Goal: Task Accomplishment & Management: Use online tool/utility

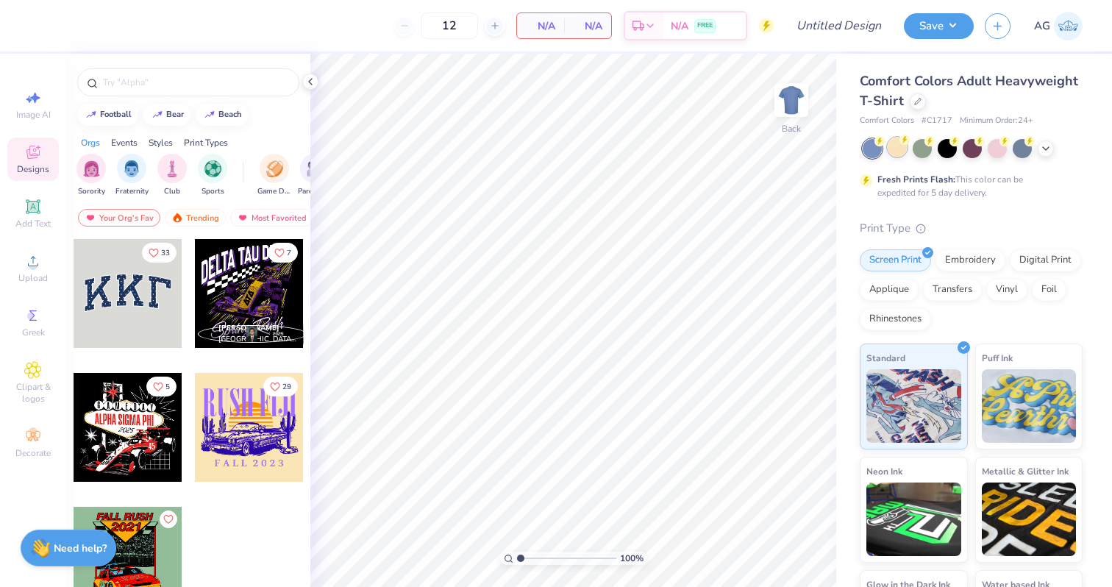
click at [896, 155] on div at bounding box center [897, 147] width 19 height 19
click at [1052, 147] on div at bounding box center [1046, 147] width 16 height 16
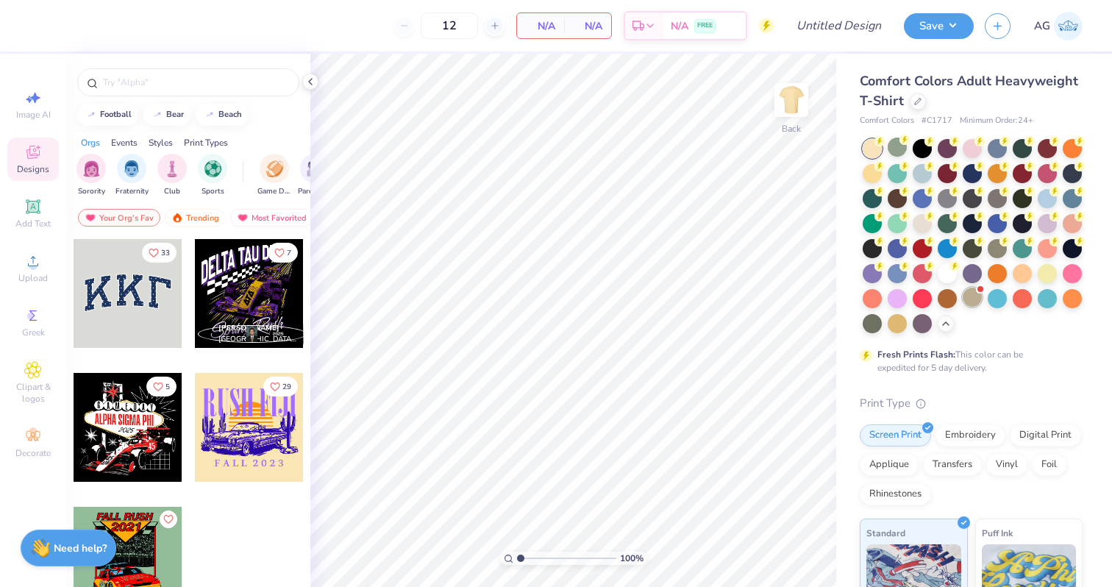
click at [977, 291] on span at bounding box center [980, 289] width 8 height 8
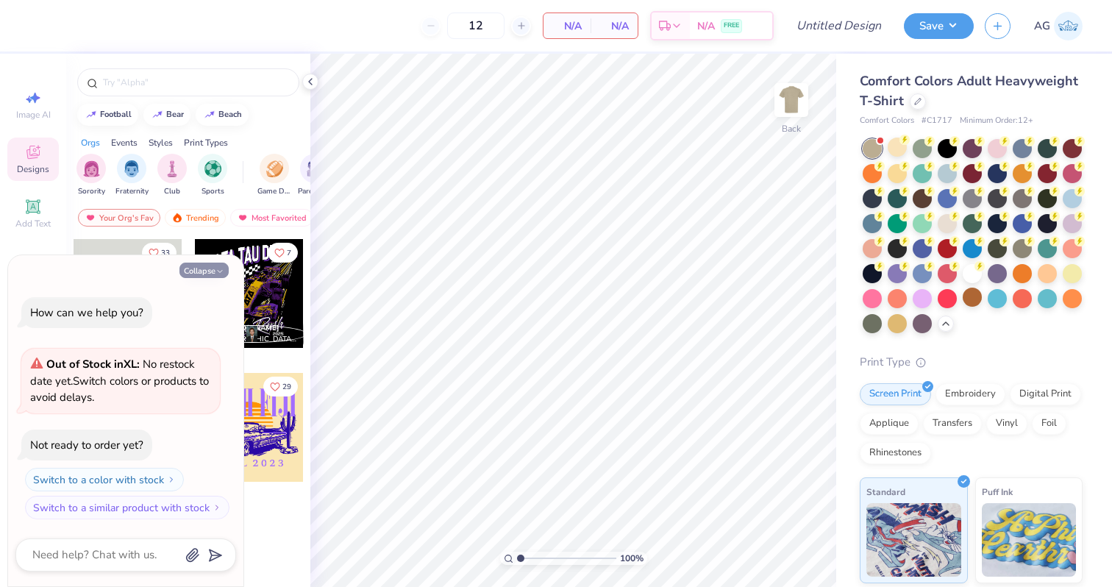
click at [204, 272] on button "Collapse" at bounding box center [204, 270] width 49 height 15
type textarea "x"
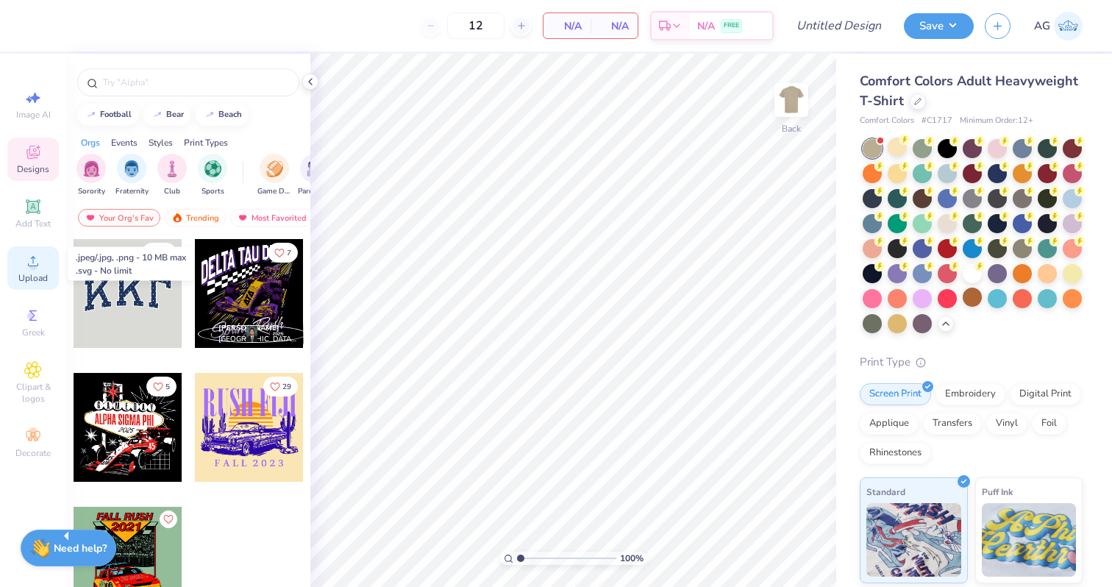
click at [32, 267] on circle at bounding box center [33, 266] width 8 height 8
click at [46, 273] on span "Upload" at bounding box center [32, 278] width 29 height 12
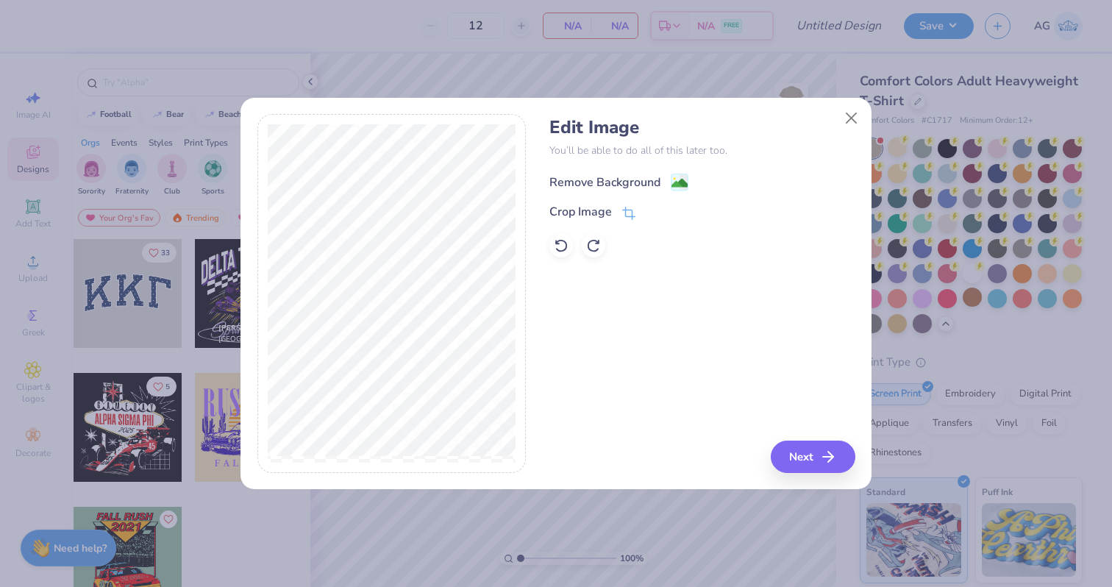
click at [626, 185] on div "Remove Background" at bounding box center [605, 183] width 111 height 18
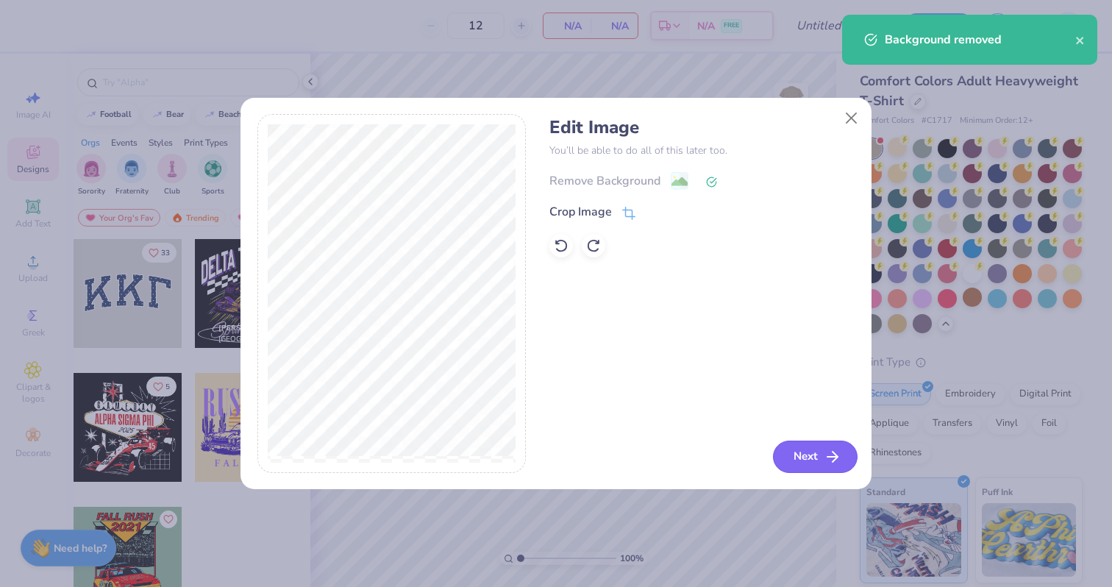
click at [823, 455] on button "Next" at bounding box center [815, 457] width 85 height 32
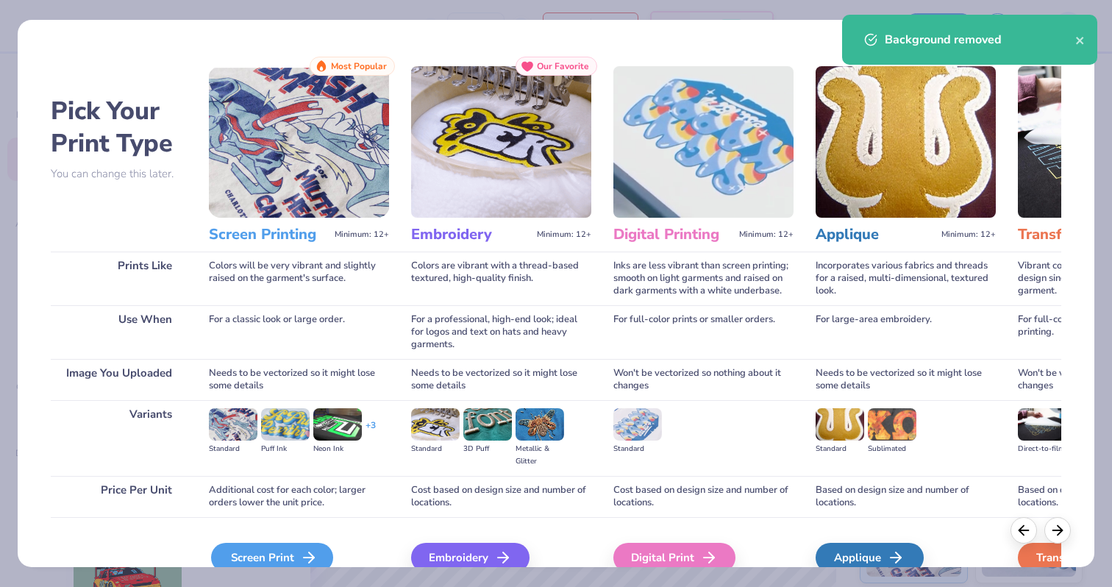
click at [291, 545] on div "Screen Print" at bounding box center [272, 557] width 122 height 29
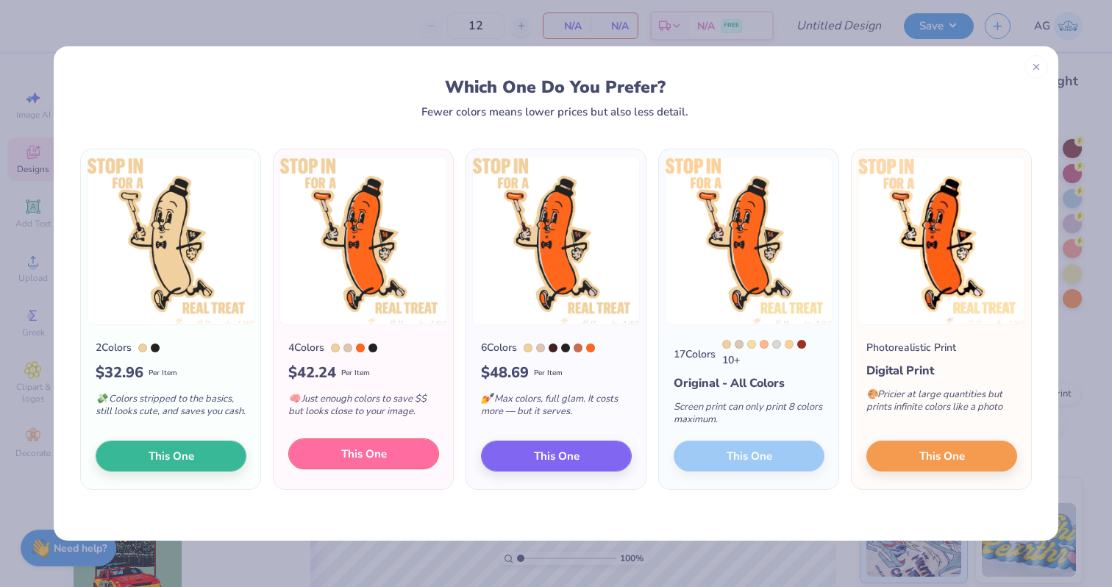
click at [314, 456] on button "This One" at bounding box center [363, 453] width 151 height 31
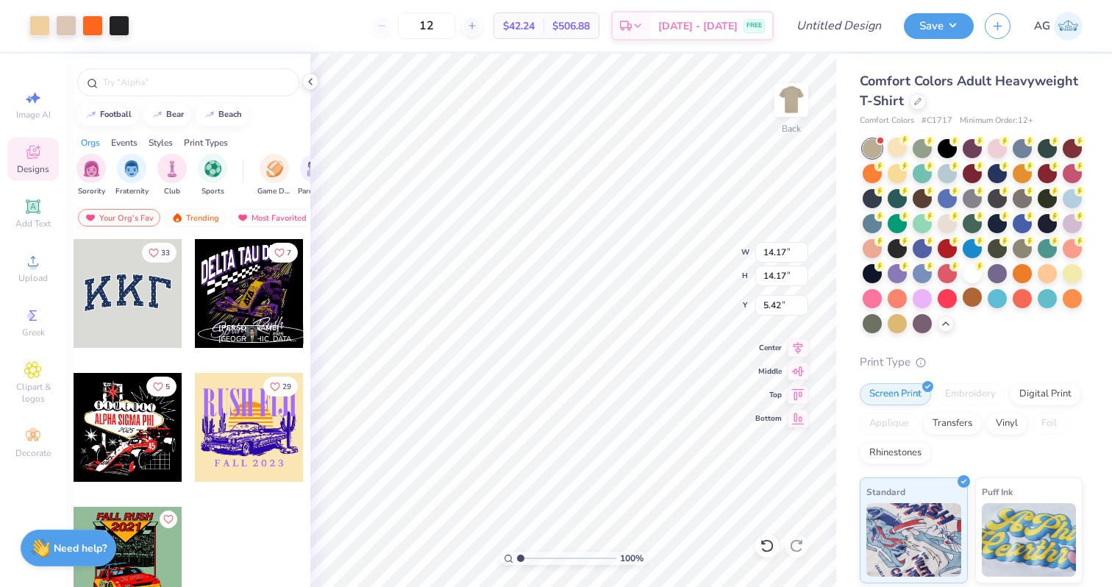
type input "8.35"
type input "4.15"
click at [942, 246] on div at bounding box center [947, 247] width 19 height 19
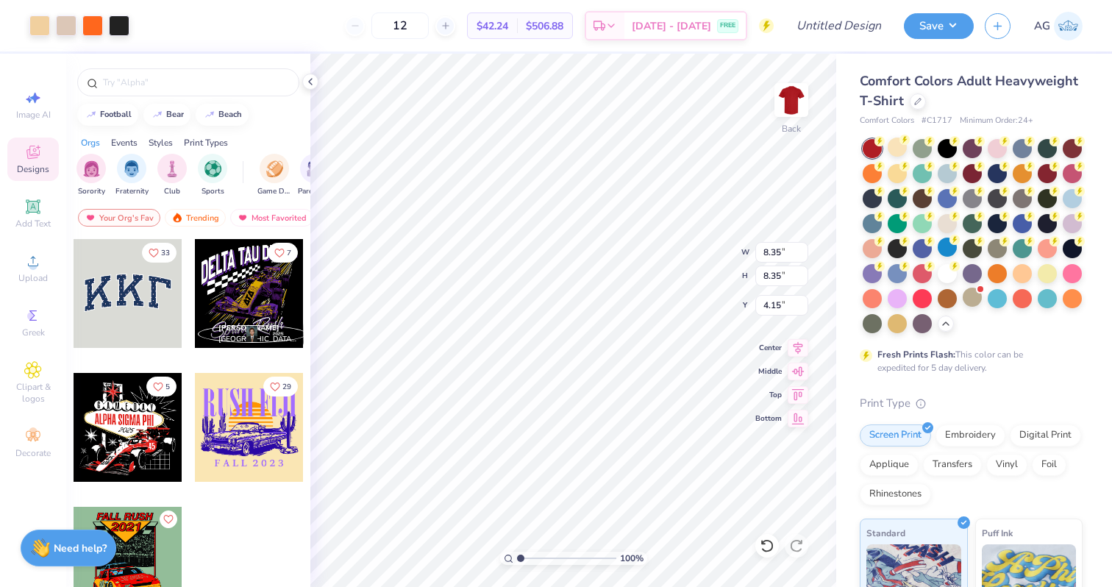
type input "3.00"
click at [832, 17] on input "Design Title" at bounding box center [857, 25] width 72 height 29
type input "k"
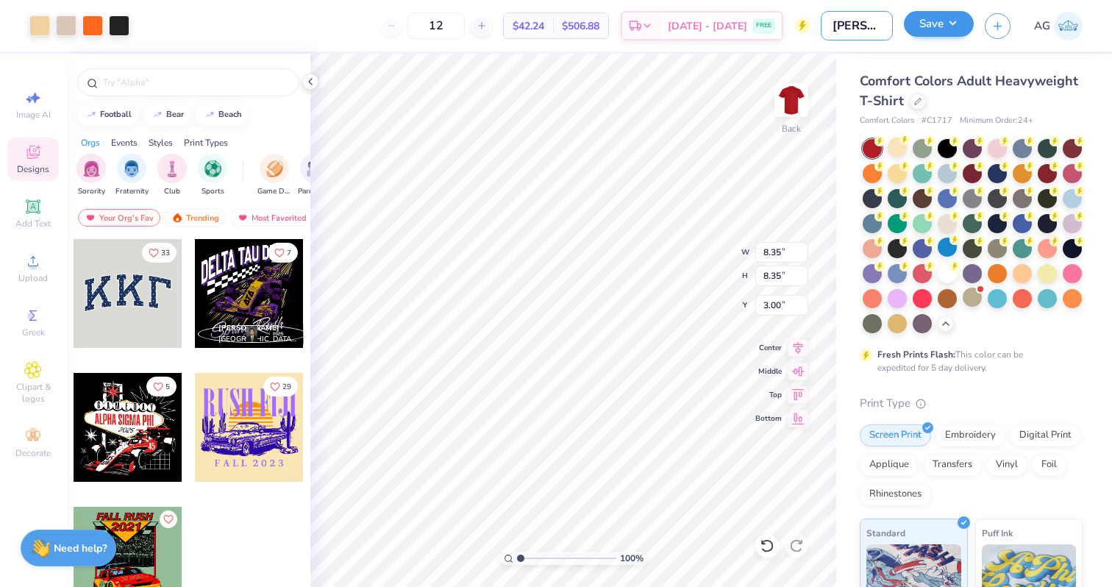
type input "[PERSON_NAME]"
click at [930, 26] on button "Save" at bounding box center [939, 24] width 70 height 26
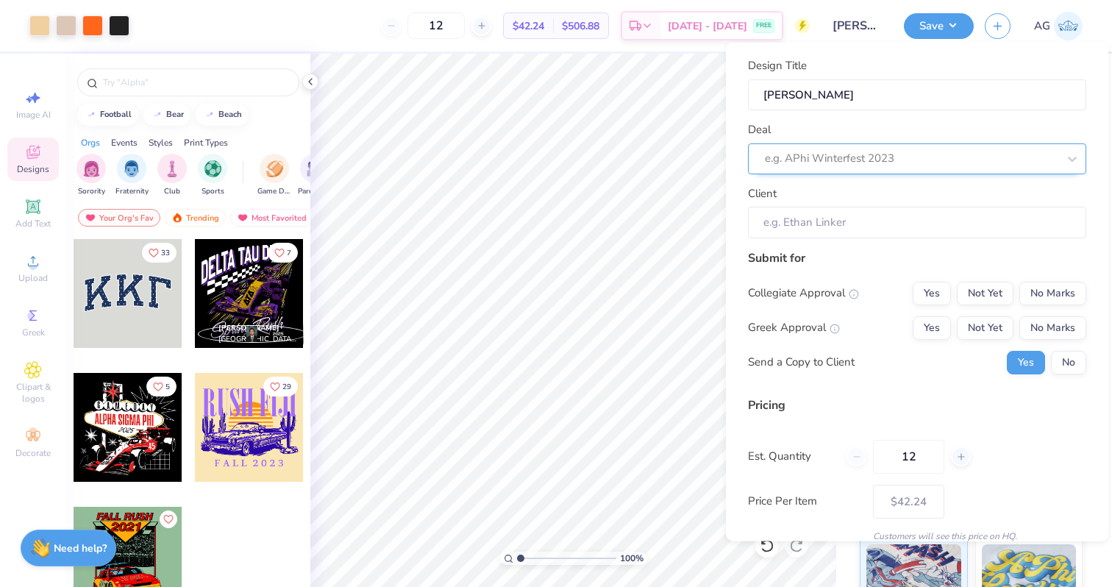
click at [830, 158] on div at bounding box center [911, 159] width 293 height 20
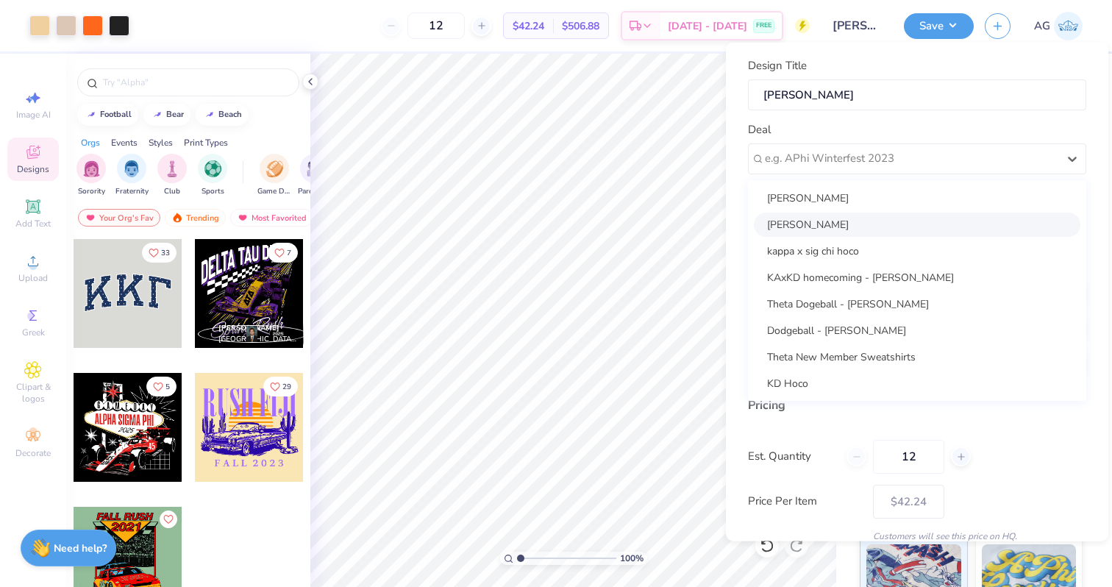
click at [821, 224] on div "[PERSON_NAME]" at bounding box center [917, 224] width 327 height 24
type input "[PERSON_NAME]"
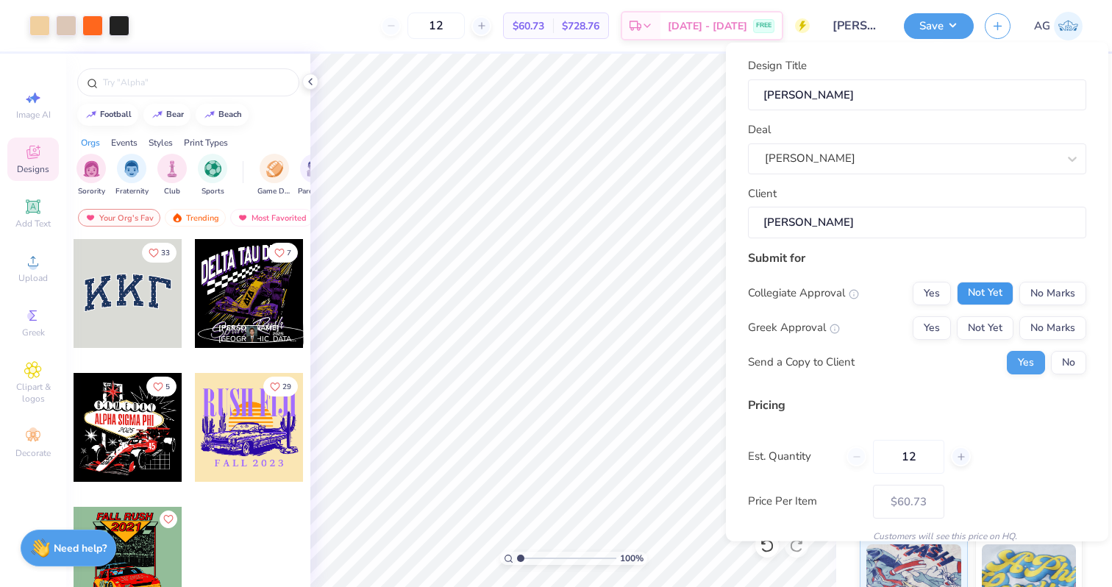
click at [997, 293] on button "Not Yet" at bounding box center [985, 293] width 57 height 24
click at [931, 332] on button "Yes" at bounding box center [932, 328] width 38 height 24
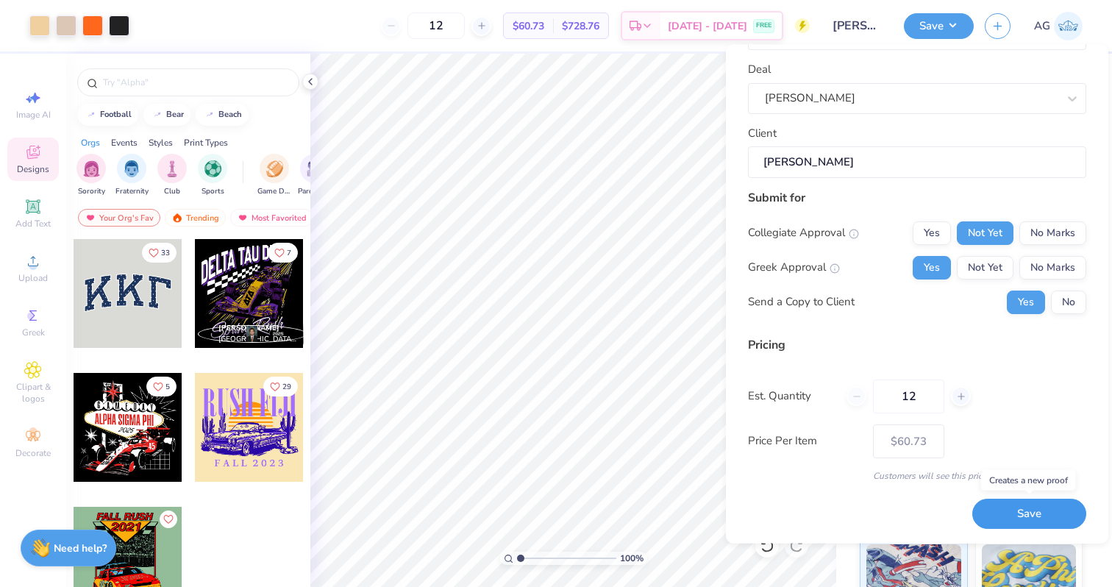
click at [1023, 515] on button "Save" at bounding box center [1030, 515] width 114 height 30
type input "$60.73"
type textarea "x"
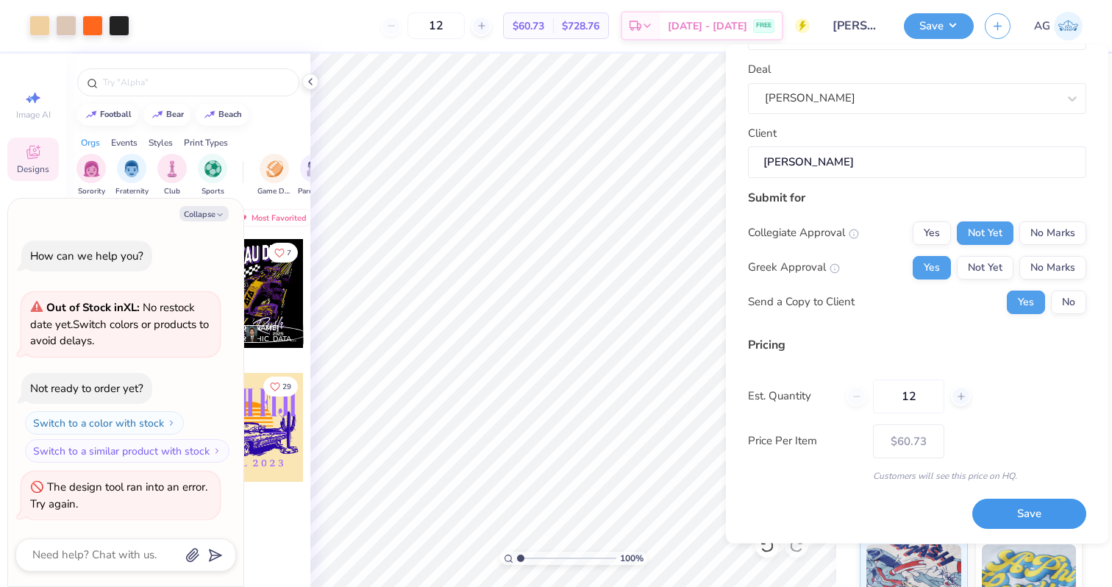
click at [1035, 502] on button "Save" at bounding box center [1030, 515] width 114 height 30
type input "$60.73"
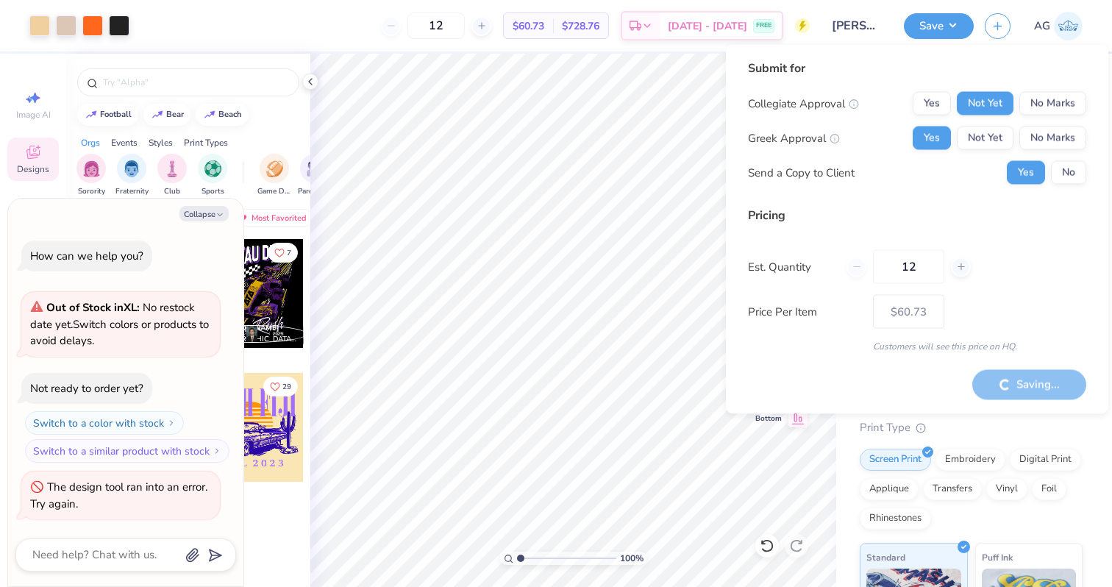
type textarea "x"
type input "$42.24"
type textarea "x"
type input "$60.73"
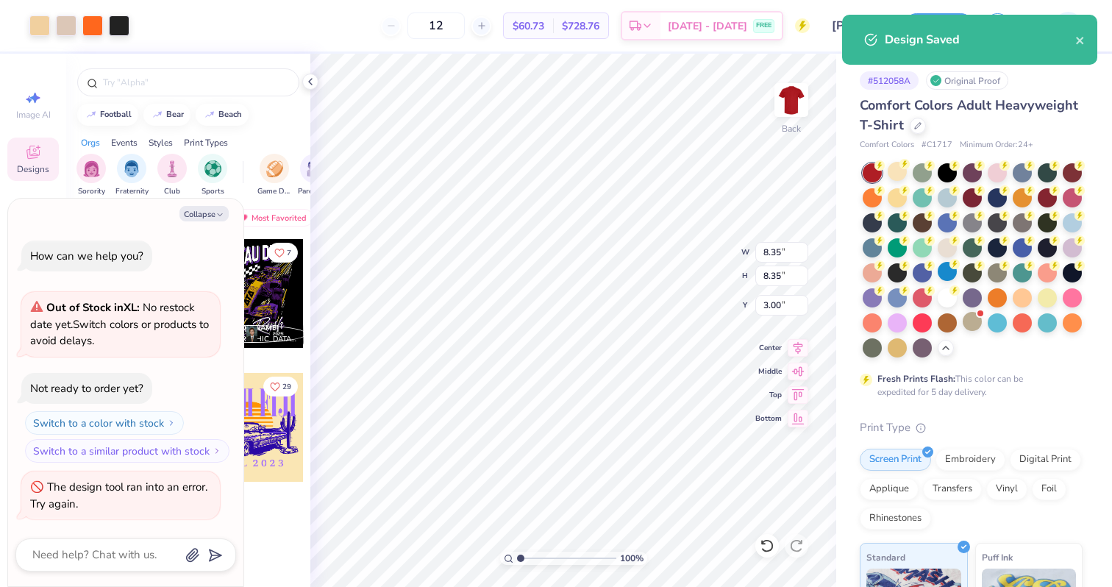
click at [976, 40] on div "Design Saved" at bounding box center [980, 40] width 191 height 18
click at [1077, 42] on icon "close" at bounding box center [1079, 40] width 7 height 7
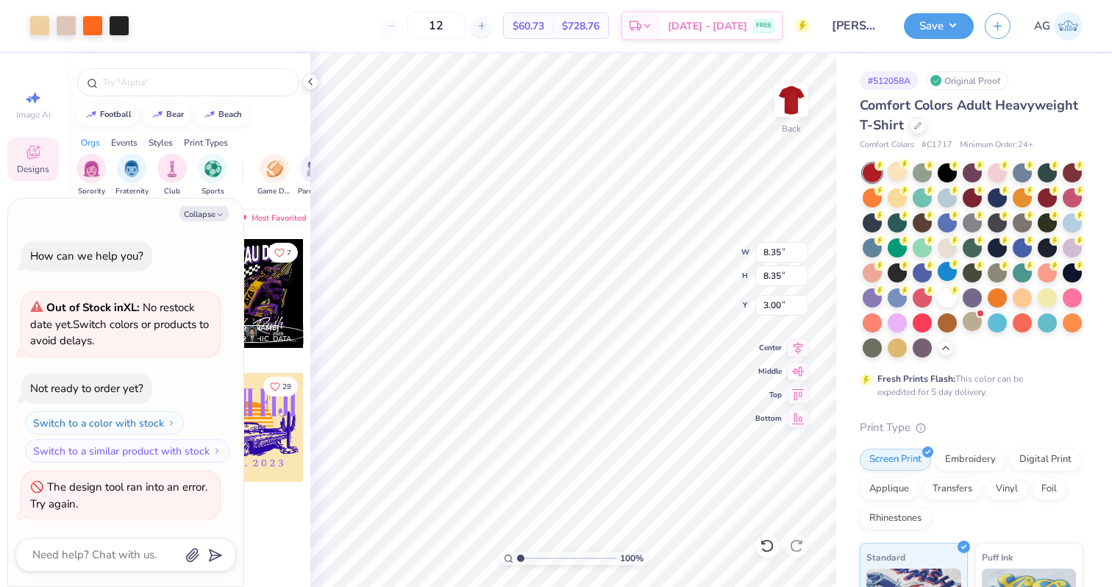
click at [1045, 29] on span "AG" at bounding box center [1042, 26] width 16 height 17
